Goal: Find contact information: Find contact information

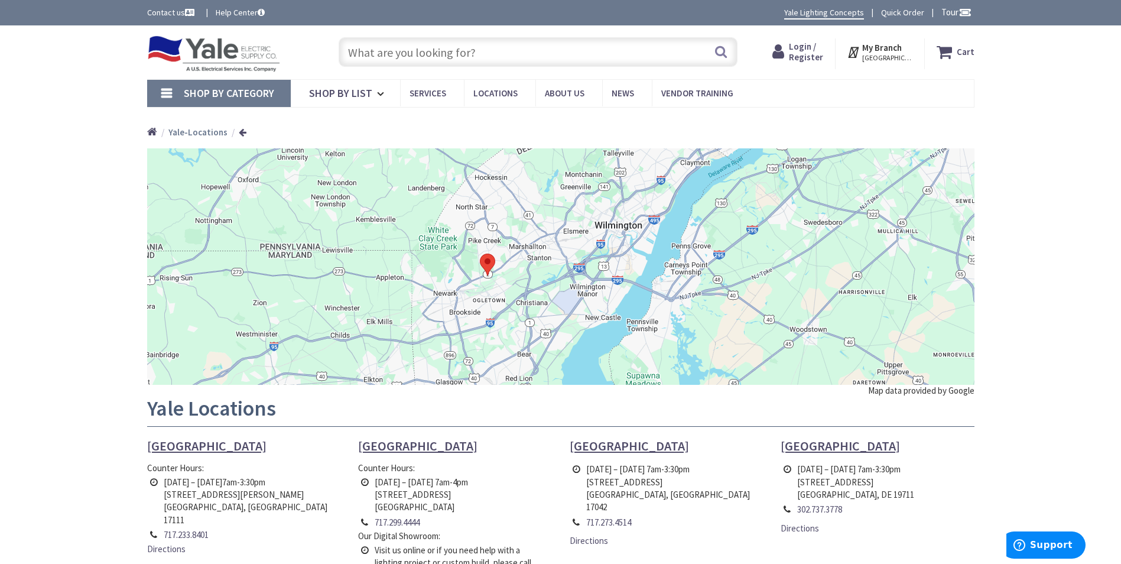
drag, startPoint x: 524, startPoint y: 363, endPoint x: 524, endPoint y: 236, distance: 126.5
click at [528, 238] on div at bounding box center [561, 266] width 828 height 236
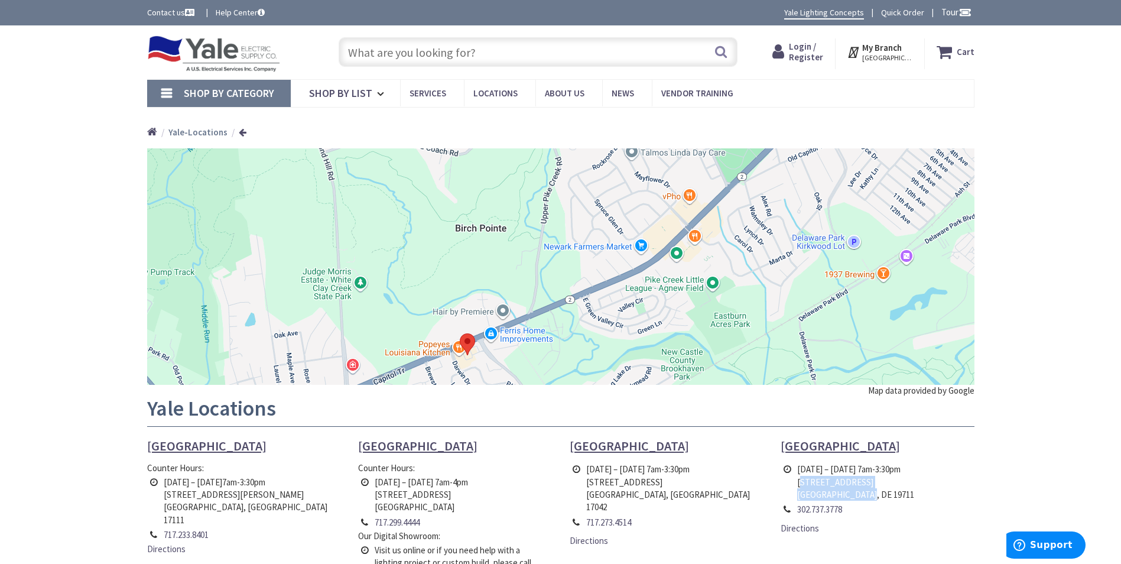
drag, startPoint x: 867, startPoint y: 498, endPoint x: 797, endPoint y: 488, distance: 71.0
click at [797, 488] on td "Monday – Friday 7am-3:30pm 302 Gabor Dr. Newark, DE 19711" at bounding box center [856, 482] width 123 height 40
copy td "302 Gabor Dr. Newark, DE 19711"
click at [863, 54] on icon at bounding box center [854, 51] width 15 height 21
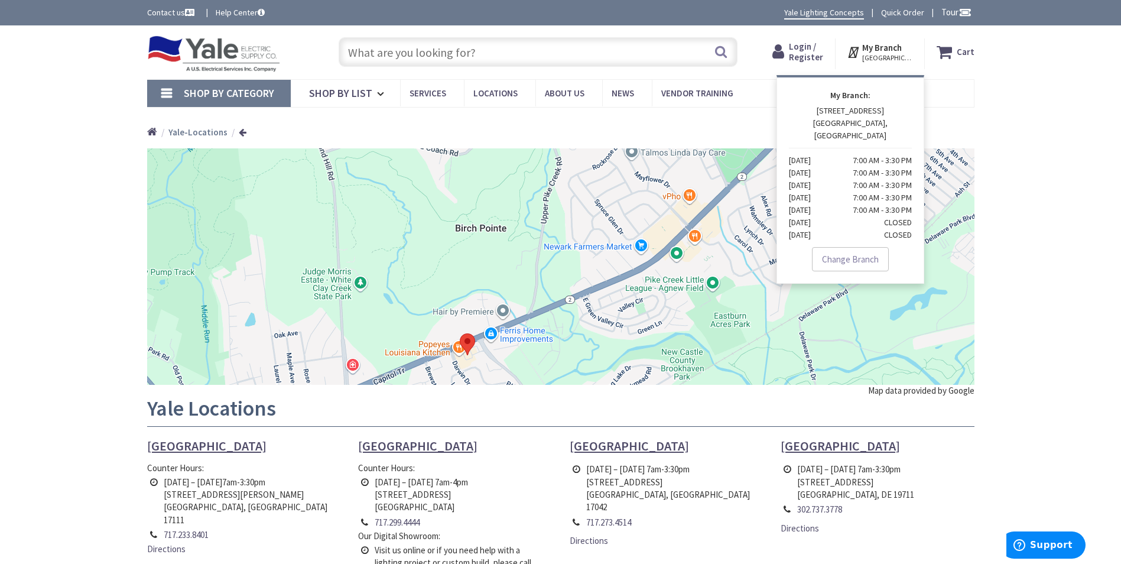
click at [863, 54] on icon at bounding box center [854, 51] width 15 height 21
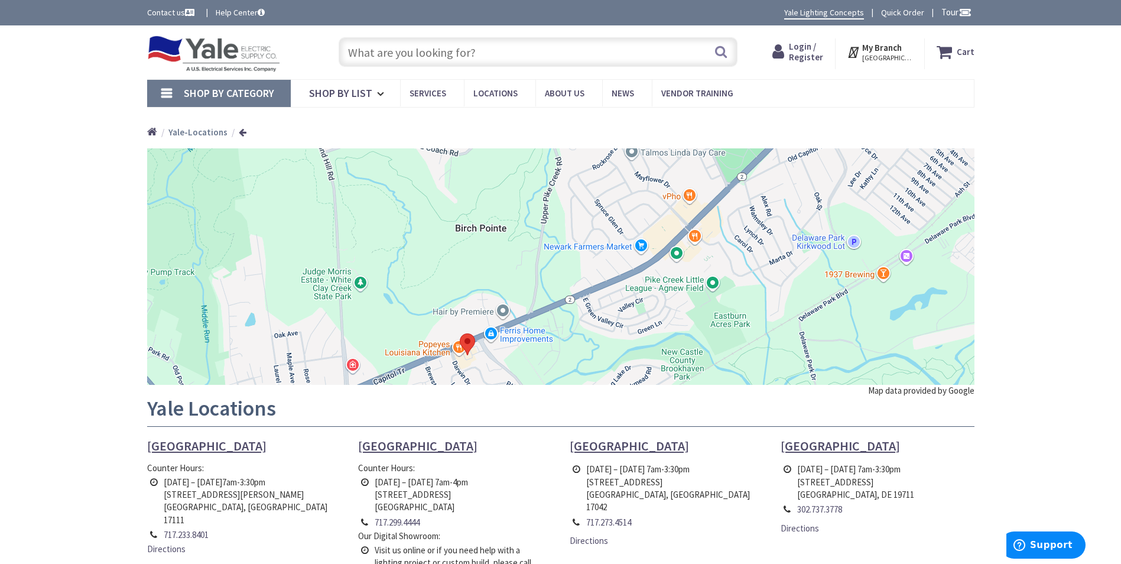
click at [863, 56] on icon at bounding box center [854, 51] width 15 height 21
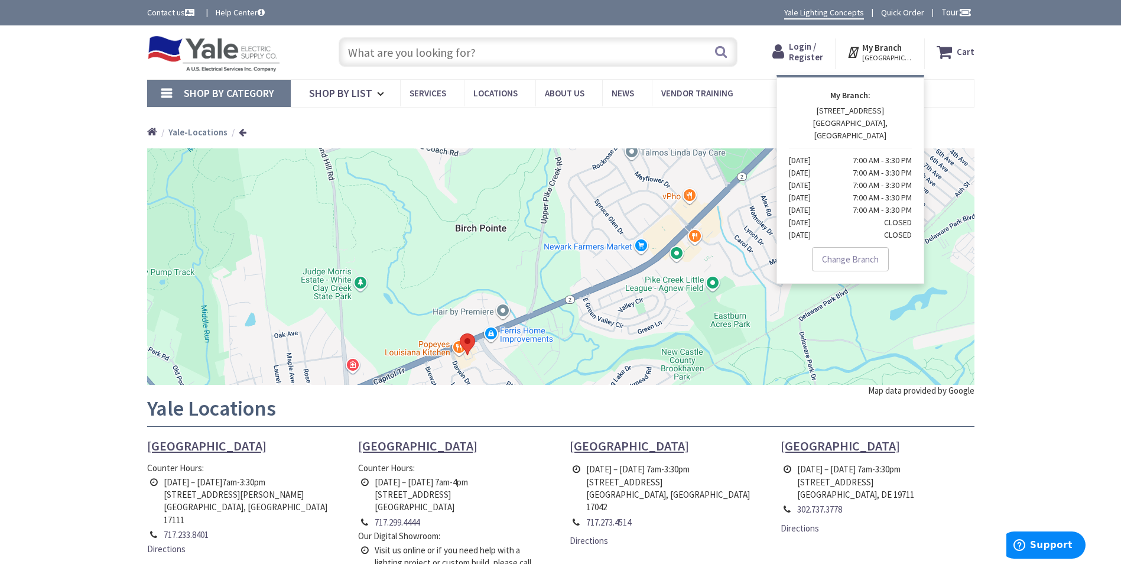
click at [488, 94] on span "Locations" at bounding box center [496, 92] width 44 height 11
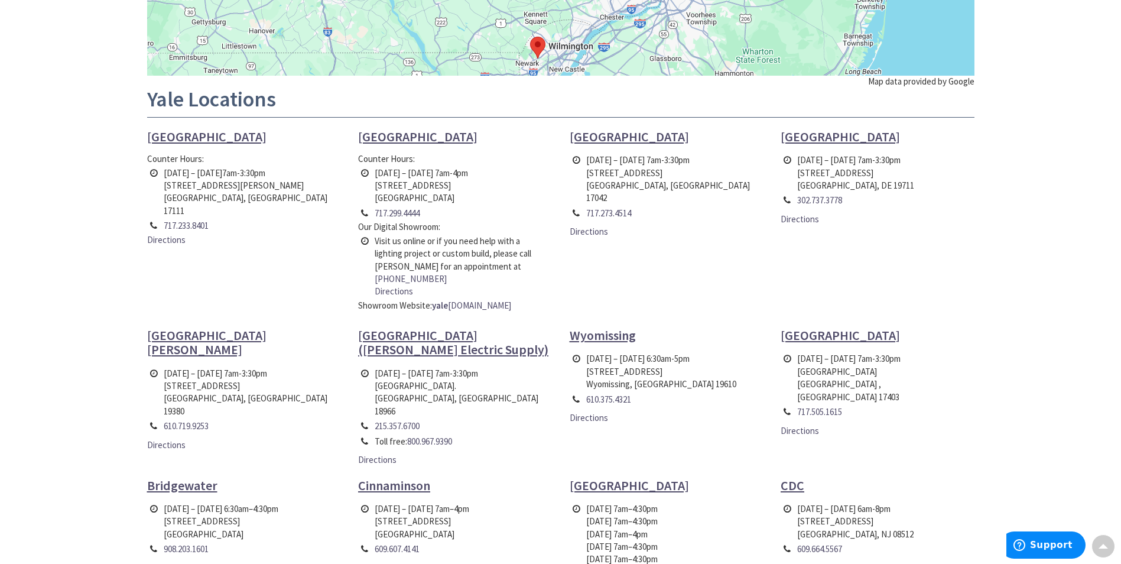
scroll to position [296, 0]
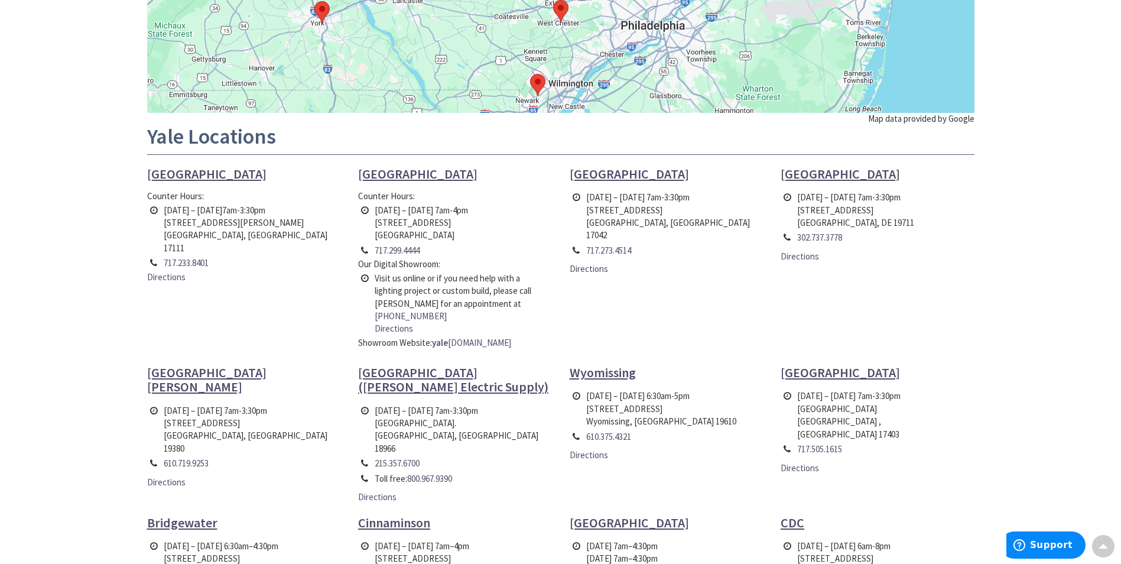
click at [804, 171] on span "[GEOGRAPHIC_DATA]" at bounding box center [840, 174] width 119 height 17
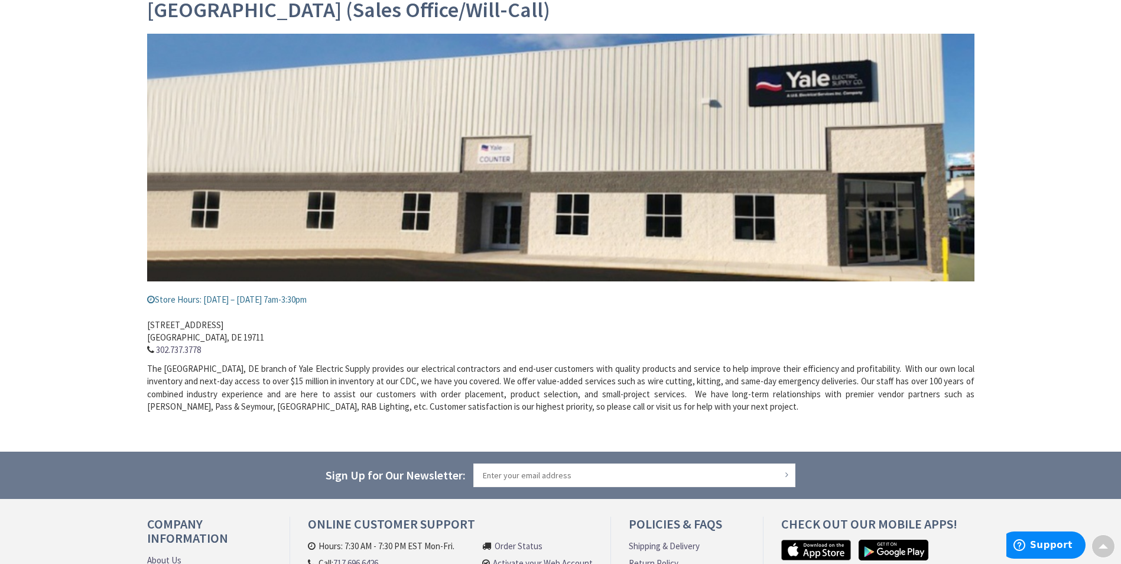
scroll to position [288, 0]
